Goal: Check status: Check status

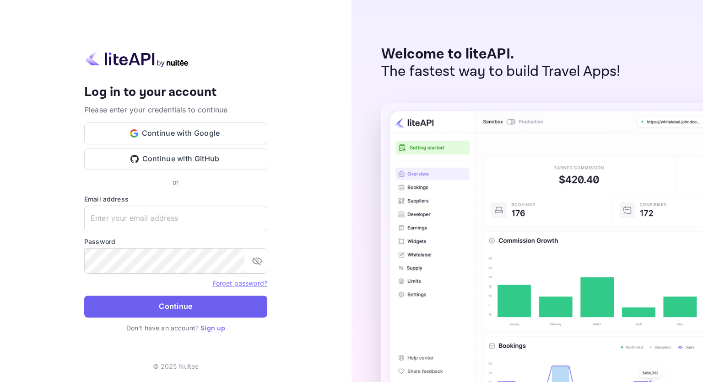
type input "[EMAIL_ADDRESS][DOMAIN_NAME]"
click at [177, 302] on button "Continue" at bounding box center [175, 307] width 183 height 22
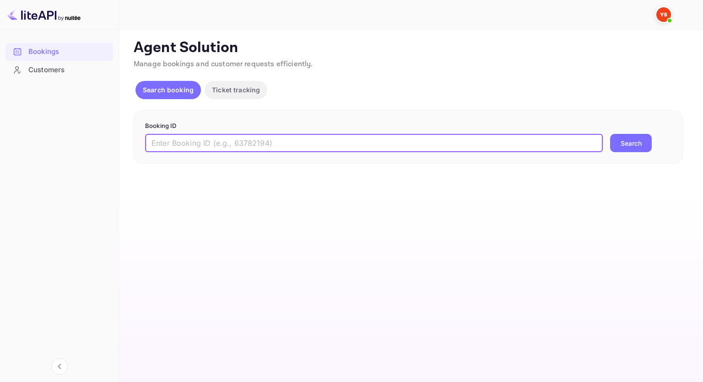
click at [250, 149] on input "text" at bounding box center [373, 143] width 457 height 18
paste input "9474860"
type input "9474860"
click at [610, 134] on button "Search" at bounding box center [631, 143] width 42 height 18
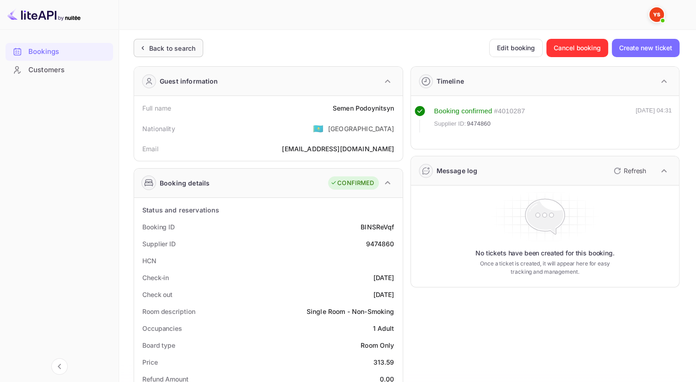
click at [145, 42] on div "Back to search" at bounding box center [169, 48] width 70 height 18
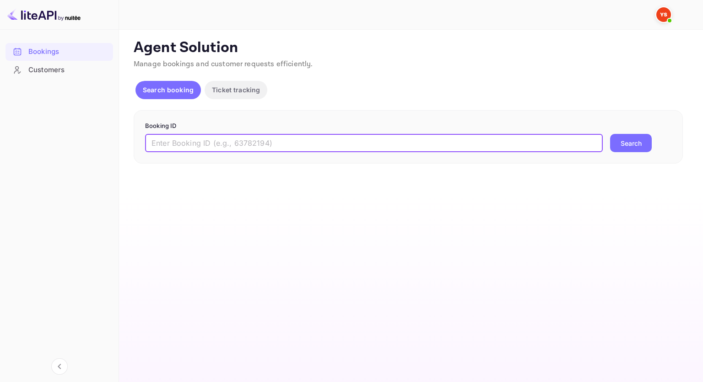
click at [244, 145] on input "text" at bounding box center [373, 143] width 457 height 18
paste input "9594353"
type input "9594353"
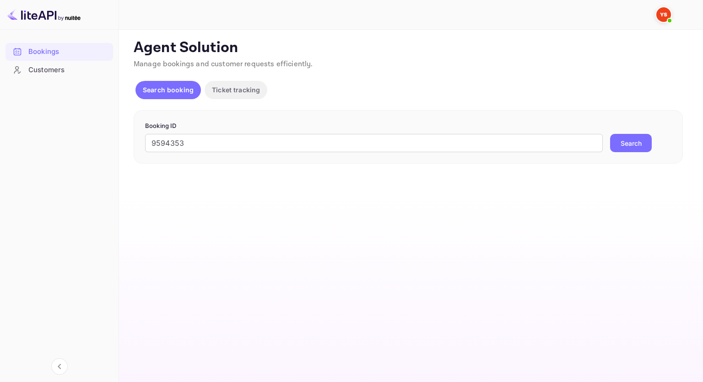
click at [637, 144] on button "Search" at bounding box center [631, 143] width 42 height 18
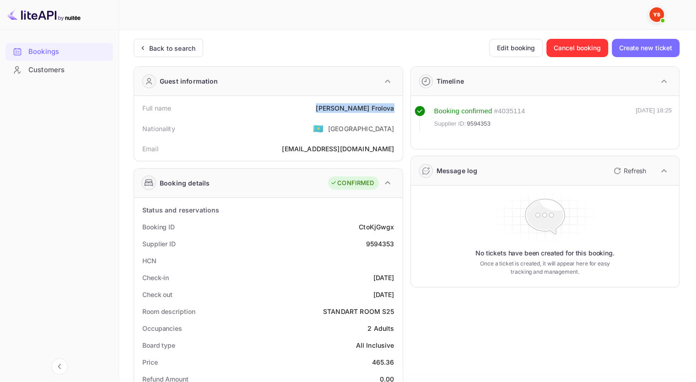
drag, startPoint x: 331, startPoint y: 102, endPoint x: 323, endPoint y: 103, distance: 7.3
click at [323, 103] on div "Full name [PERSON_NAME]" at bounding box center [268, 108] width 261 height 17
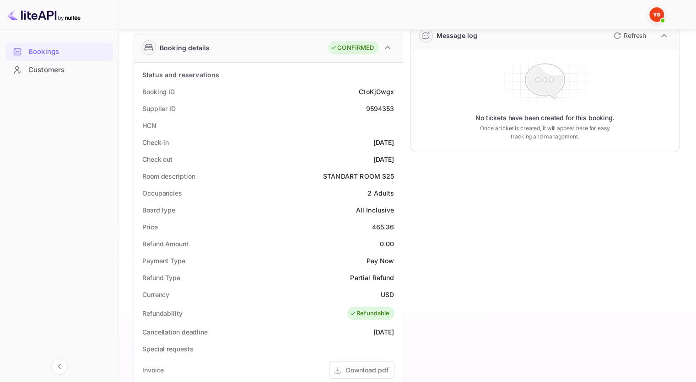
scroll to position [183, 0]
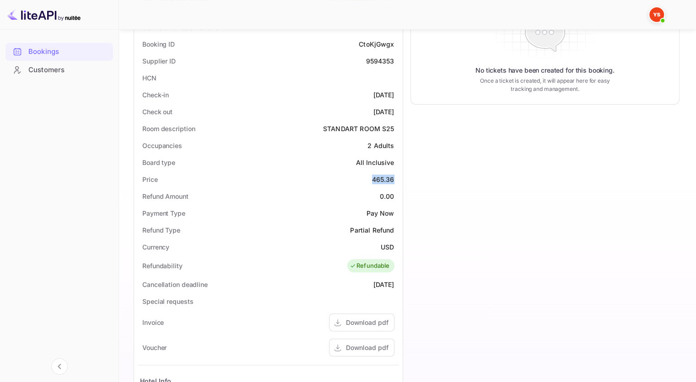
drag, startPoint x: 395, startPoint y: 179, endPoint x: 358, endPoint y: 177, distance: 37.6
click at [358, 177] on div "Price 465.36" at bounding box center [268, 179] width 261 height 17
copy div "465.36"
